Goal: Transaction & Acquisition: Book appointment/travel/reservation

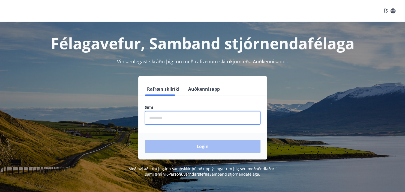
click at [208, 116] on input "phone" at bounding box center [203, 117] width 116 height 13
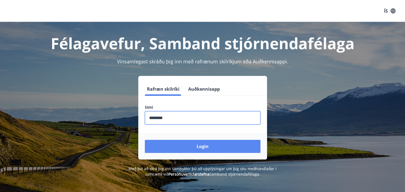
type input "********"
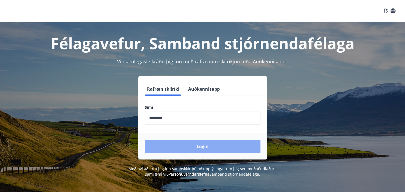
click at [220, 145] on button "Login" at bounding box center [203, 146] width 116 height 13
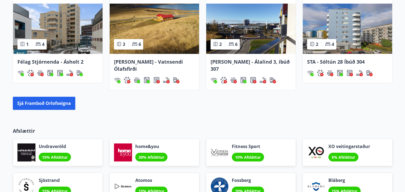
scroll to position [396, 0]
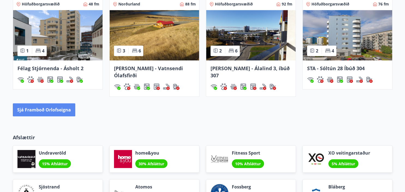
click at [55, 103] on button "Sjá framboð orlofseigna" at bounding box center [44, 109] width 62 height 13
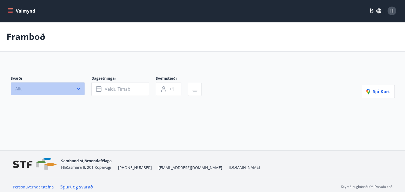
click at [78, 86] on icon "button" at bounding box center [78, 88] width 5 height 5
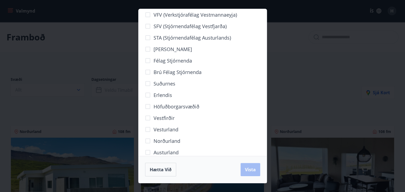
scroll to position [4, 0]
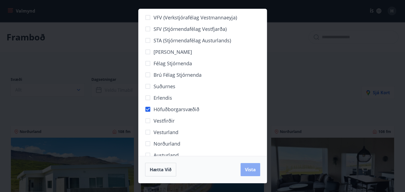
click at [248, 170] on span "Vista" at bounding box center [250, 169] width 11 height 6
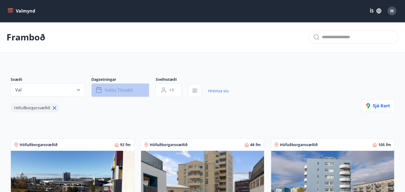
click at [129, 92] on span "Veldu tímabil" at bounding box center [119, 90] width 28 height 6
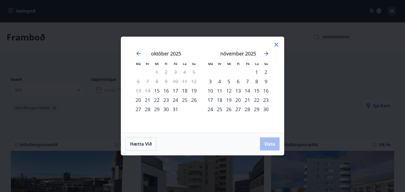
click at [165, 90] on div "16" at bounding box center [165, 90] width 9 height 9
click at [261, 143] on button "Vista" at bounding box center [270, 143] width 20 height 13
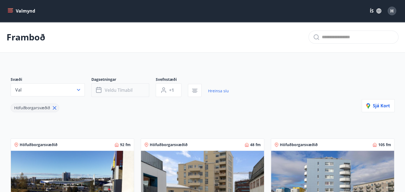
click at [125, 93] on button "Veldu tímabil" at bounding box center [120, 90] width 58 height 14
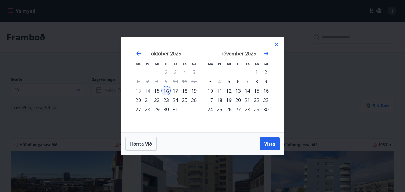
click at [175, 90] on div "17" at bounding box center [175, 90] width 9 height 9
click at [269, 145] on span "Vista" at bounding box center [269, 144] width 11 height 6
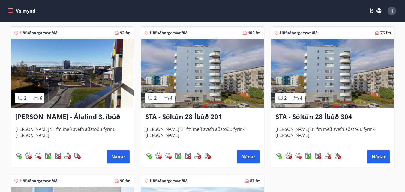
scroll to position [112, 0]
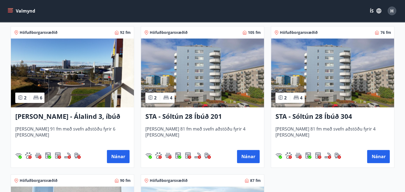
click at [225, 80] on img at bounding box center [202, 72] width 123 height 69
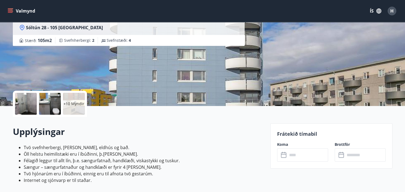
scroll to position [70, 0]
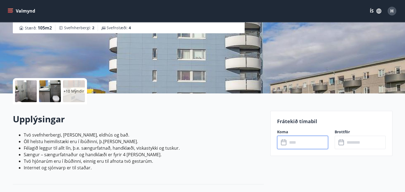
click at [305, 143] on input "text" at bounding box center [307, 141] width 41 height 13
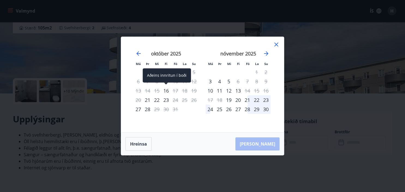
click at [166, 91] on div "16" at bounding box center [165, 90] width 9 height 9
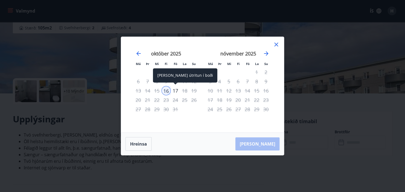
click at [177, 91] on div "17" at bounding box center [175, 90] width 9 height 9
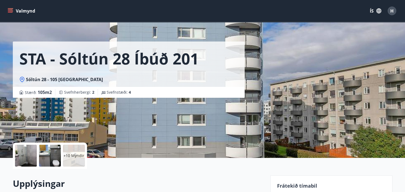
scroll to position [5, 0]
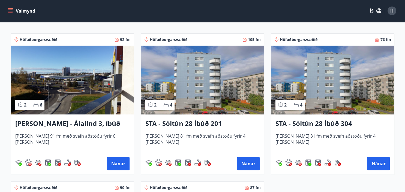
scroll to position [105, 0]
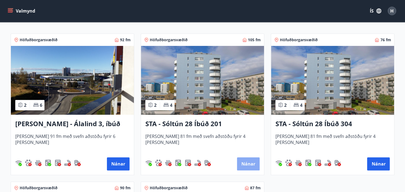
click at [250, 161] on button "Nánar" at bounding box center [248, 163] width 23 height 13
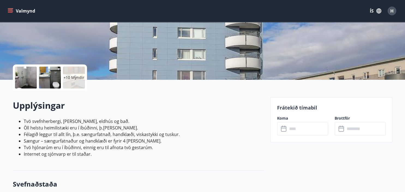
scroll to position [108, 0]
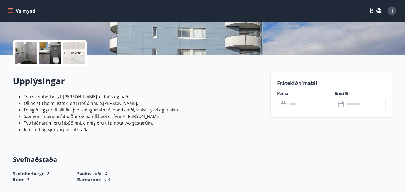
click at [298, 106] on input "text" at bounding box center [307, 103] width 41 height 13
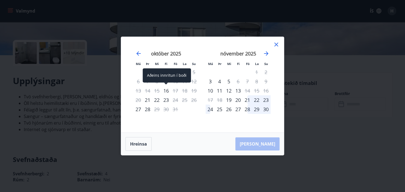
click at [166, 92] on div "16" at bounding box center [165, 90] width 9 height 9
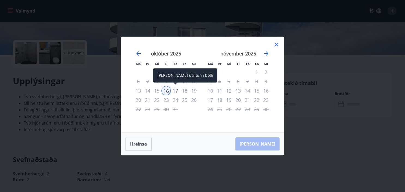
click at [177, 90] on div "17" at bounding box center [175, 90] width 9 height 9
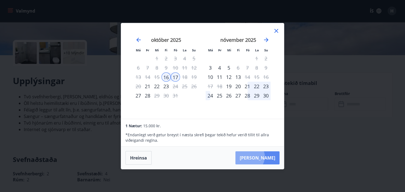
click at [265, 156] on button "[PERSON_NAME]" at bounding box center [257, 157] width 44 height 13
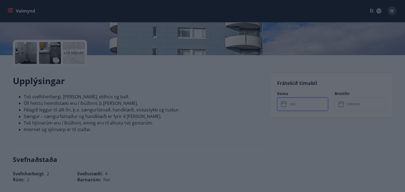
type input "******"
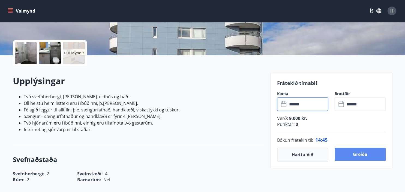
click at [361, 154] on button "Greiða" at bounding box center [359, 153] width 51 height 13
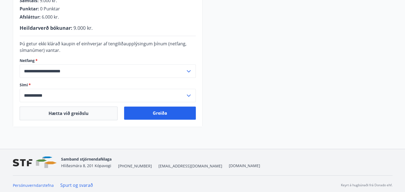
scroll to position [177, 0]
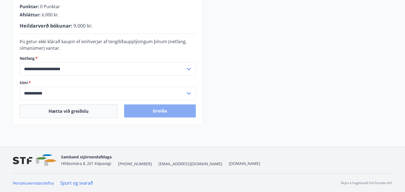
click at [167, 111] on button "Greiða" at bounding box center [160, 110] width 72 height 13
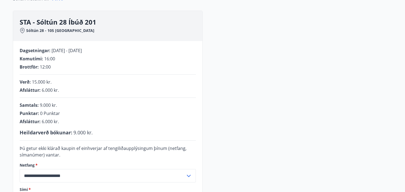
scroll to position [70, 0]
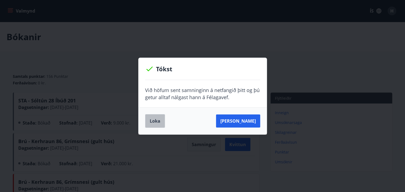
click at [157, 122] on button "Loka" at bounding box center [155, 121] width 20 height 14
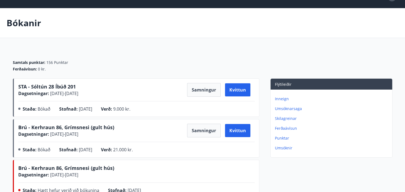
scroll to position [13, 0]
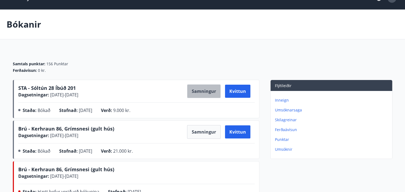
click at [202, 93] on button "Samningur" at bounding box center [204, 91] width 34 height 14
